Goal: Contribute content: Add original content to the website for others to see

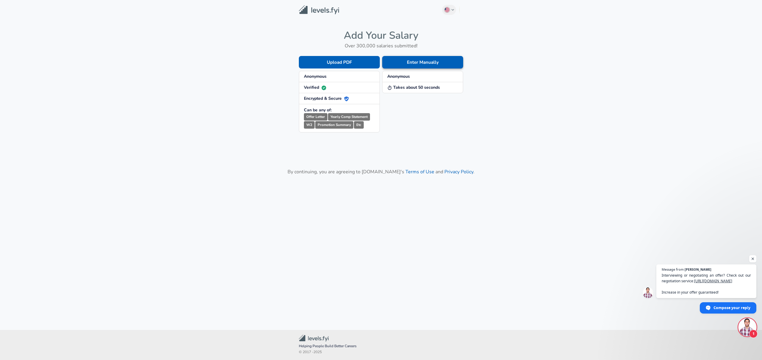
click at [424, 63] on button "Enter Manually" at bounding box center [422, 62] width 81 height 13
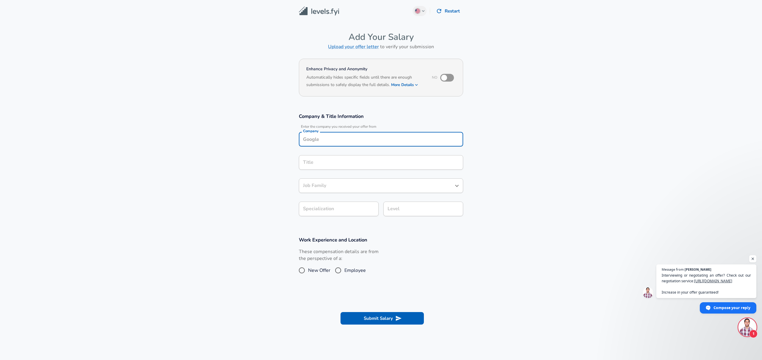
click at [321, 137] on input "Company" at bounding box center [380, 139] width 159 height 9
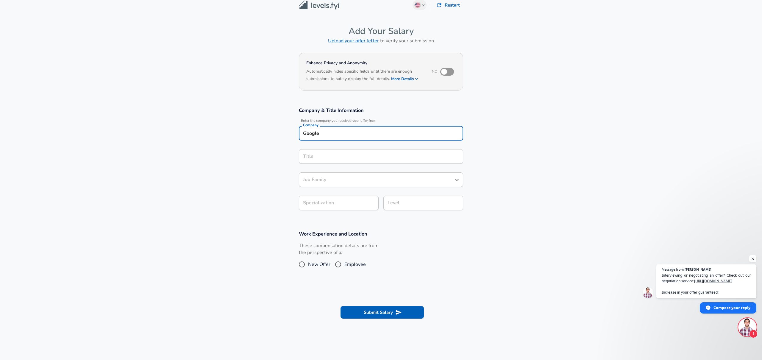
type input "Google"
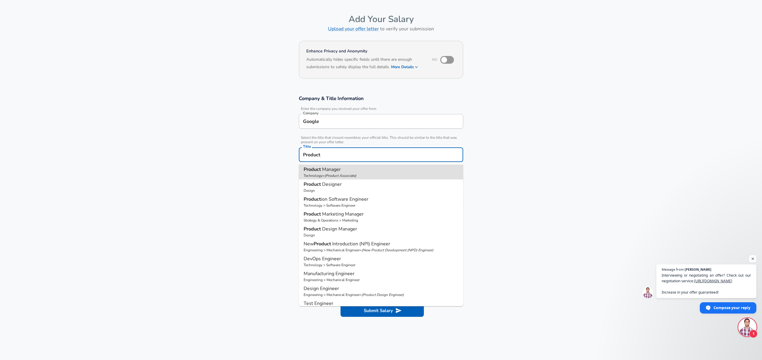
type input "Product Manager"
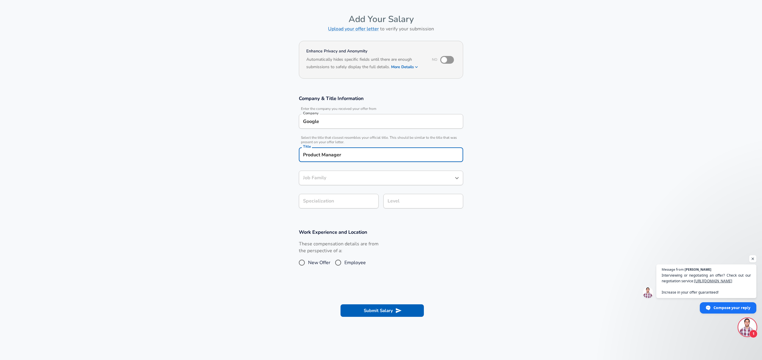
type input "Product Manager"
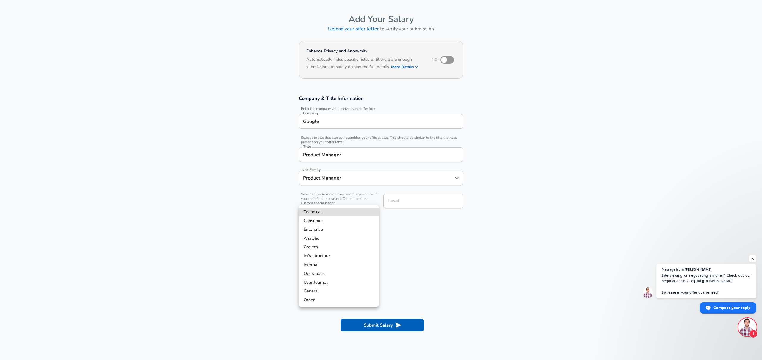
scroll to position [36, 0]
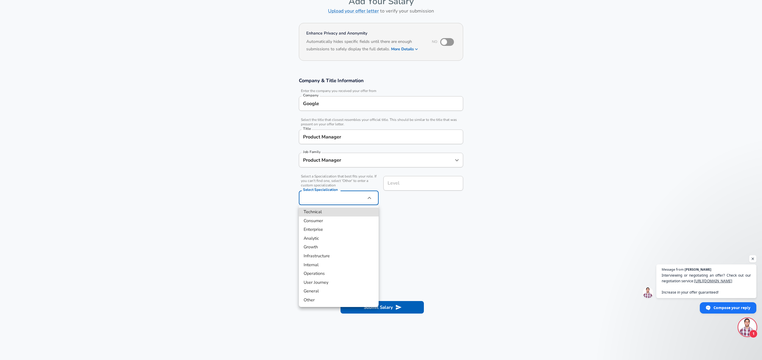
click at [323, 200] on body "English ([GEOGRAPHIC_DATA]) Change Restart Add Your Salary Upload your offer le…" at bounding box center [381, 144] width 762 height 360
click at [320, 210] on li "Technical" at bounding box center [339, 211] width 80 height 9
type input "Technical"
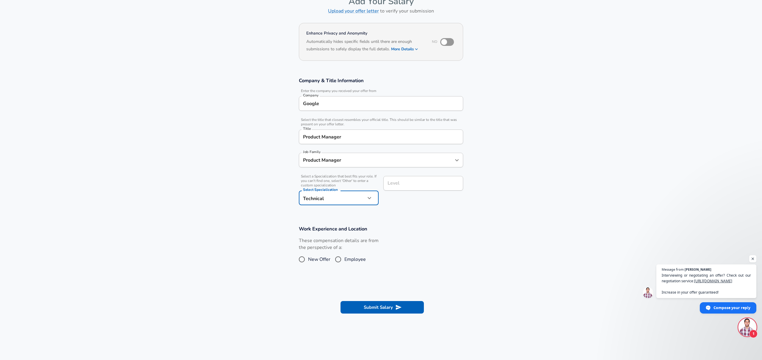
click at [418, 183] on input "Level" at bounding box center [423, 183] width 74 height 9
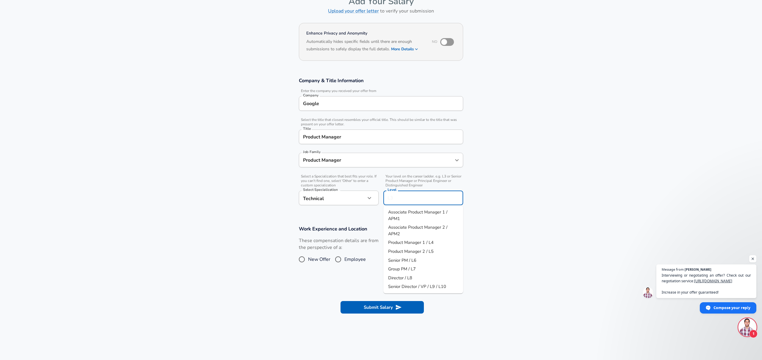
scroll to position [48, 0]
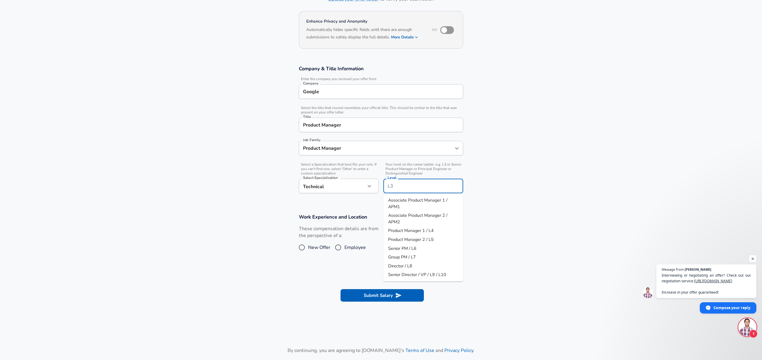
click at [416, 278] on span "Senior Director / VP / L9 / L10" at bounding box center [417, 274] width 58 height 7
type input "Senior Director / VP / L9 / L10"
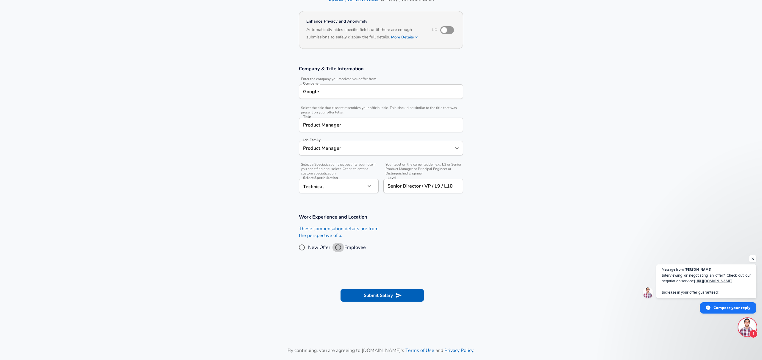
click at [338, 245] on input "Employee" at bounding box center [338, 248] width 13 height 10
radio input "true"
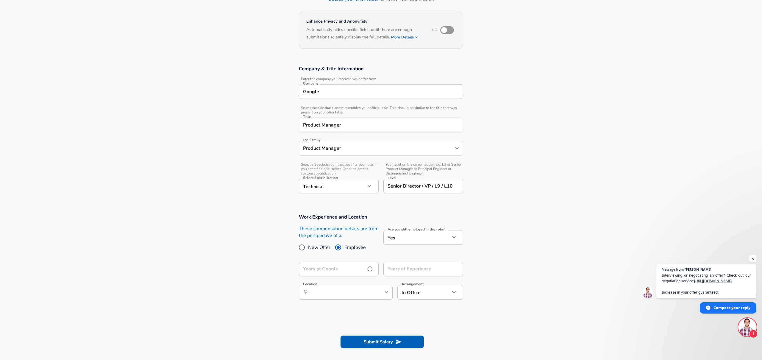
click at [339, 268] on input "Years at Google" at bounding box center [332, 269] width 67 height 15
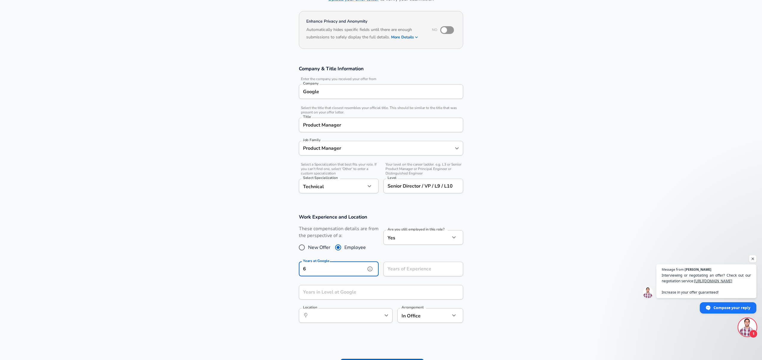
type input "6"
click at [417, 270] on div "Years of Experience Years of Experience" at bounding box center [423, 270] width 80 height 16
type input "12"
click at [368, 289] on input "Years in Level at Google" at bounding box center [374, 292] width 151 height 15
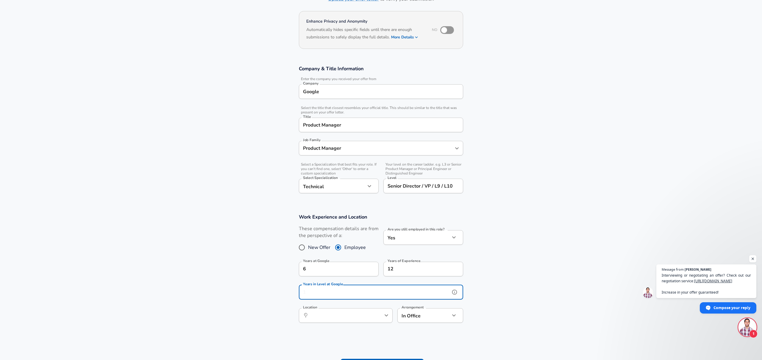
type input "2"
click at [343, 316] on input "Location" at bounding box center [339, 315] width 61 height 9
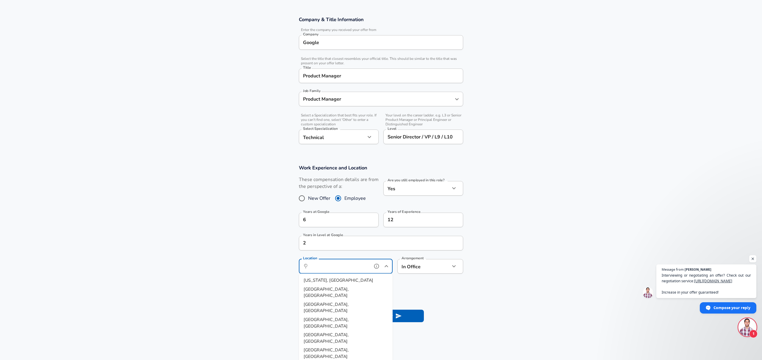
scroll to position [127, 0]
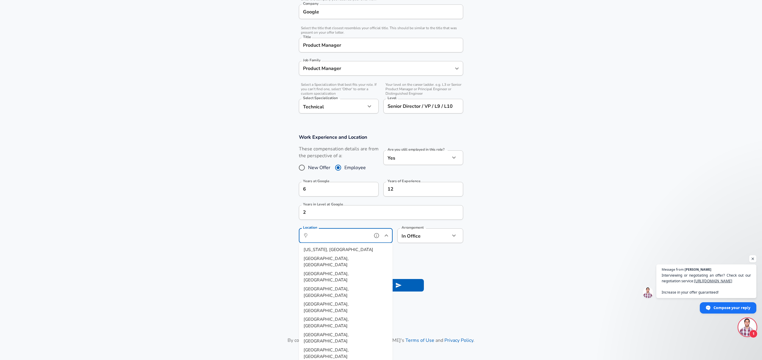
type input "[GEOGRAPHIC_DATA], [GEOGRAPHIC_DATA]"
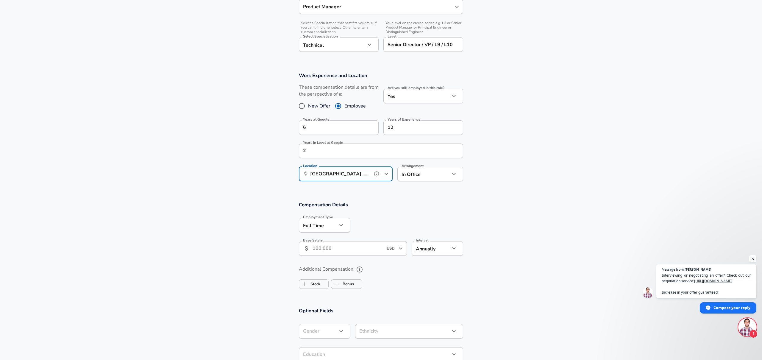
scroll to position [192, 0]
click at [339, 243] on input "Base Salary" at bounding box center [348, 245] width 71 height 15
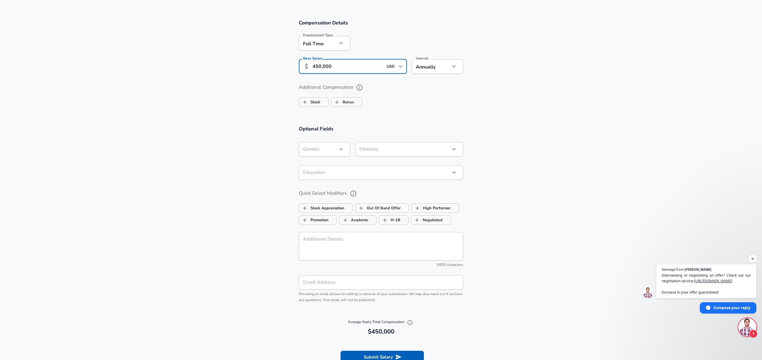
scroll to position [377, 0]
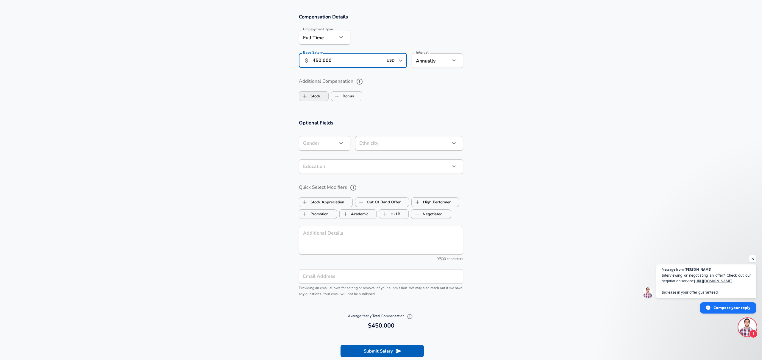
type input "450,000"
click at [315, 97] on label "Stock" at bounding box center [309, 95] width 21 height 11
checkbox input "true"
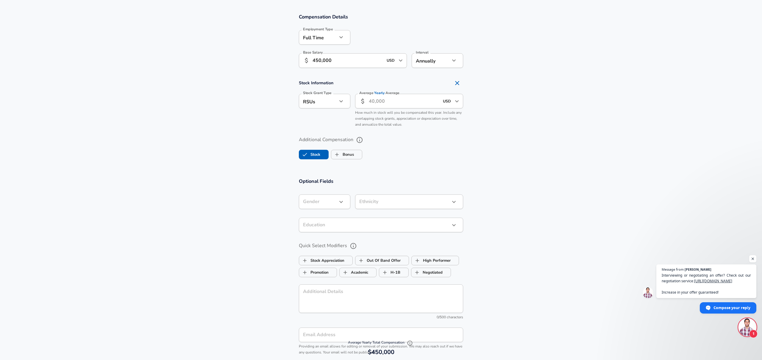
scroll to position [0, 0]
click at [392, 102] on input "Average Yearly Average" at bounding box center [404, 101] width 71 height 15
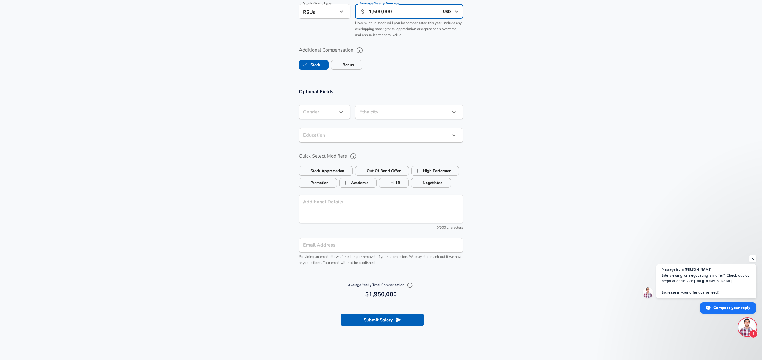
scroll to position [474, 0]
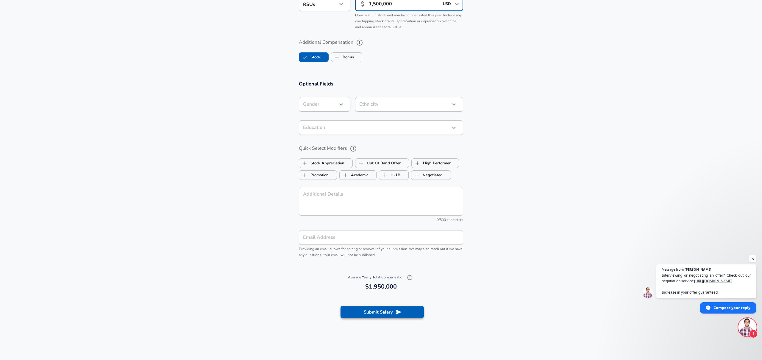
type input "1,500,000"
click at [378, 313] on button "Submit Salary" at bounding box center [381, 312] width 83 height 13
